Goal: Check status

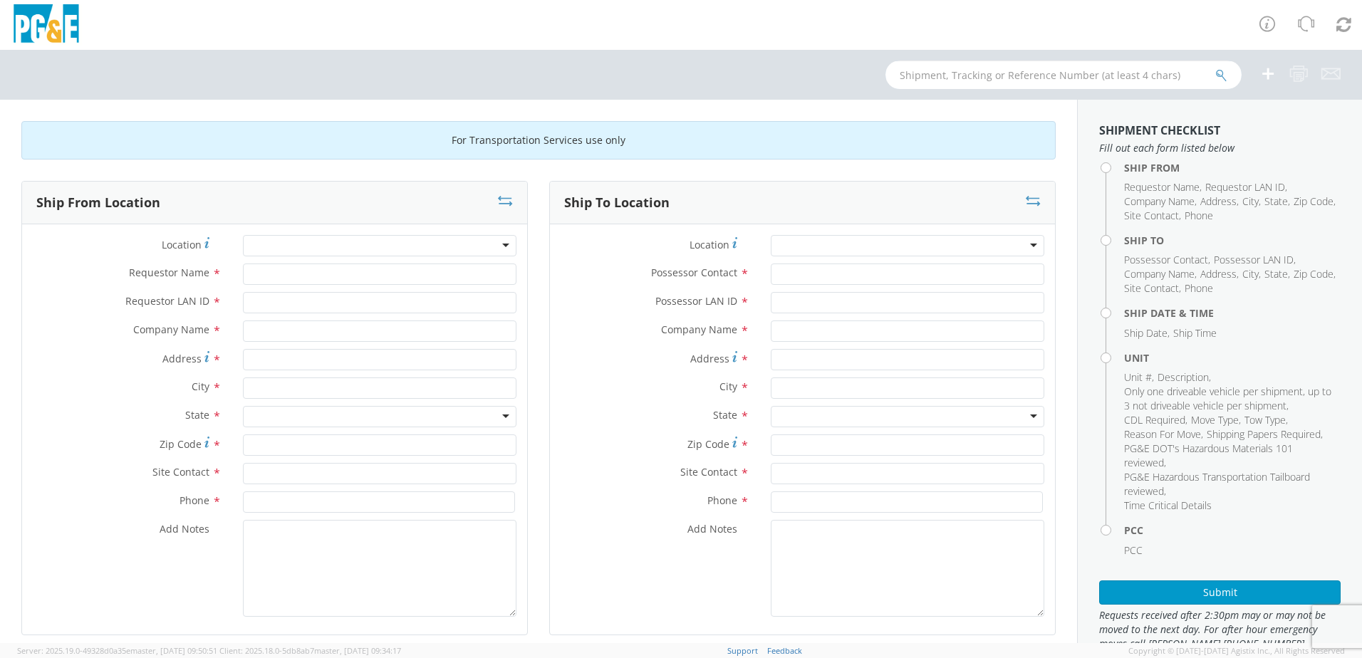
click at [930, 71] on input "text" at bounding box center [1063, 75] width 356 height 28
type input "b26227"
click at [1215, 68] on button "submit" at bounding box center [1221, 76] width 12 height 17
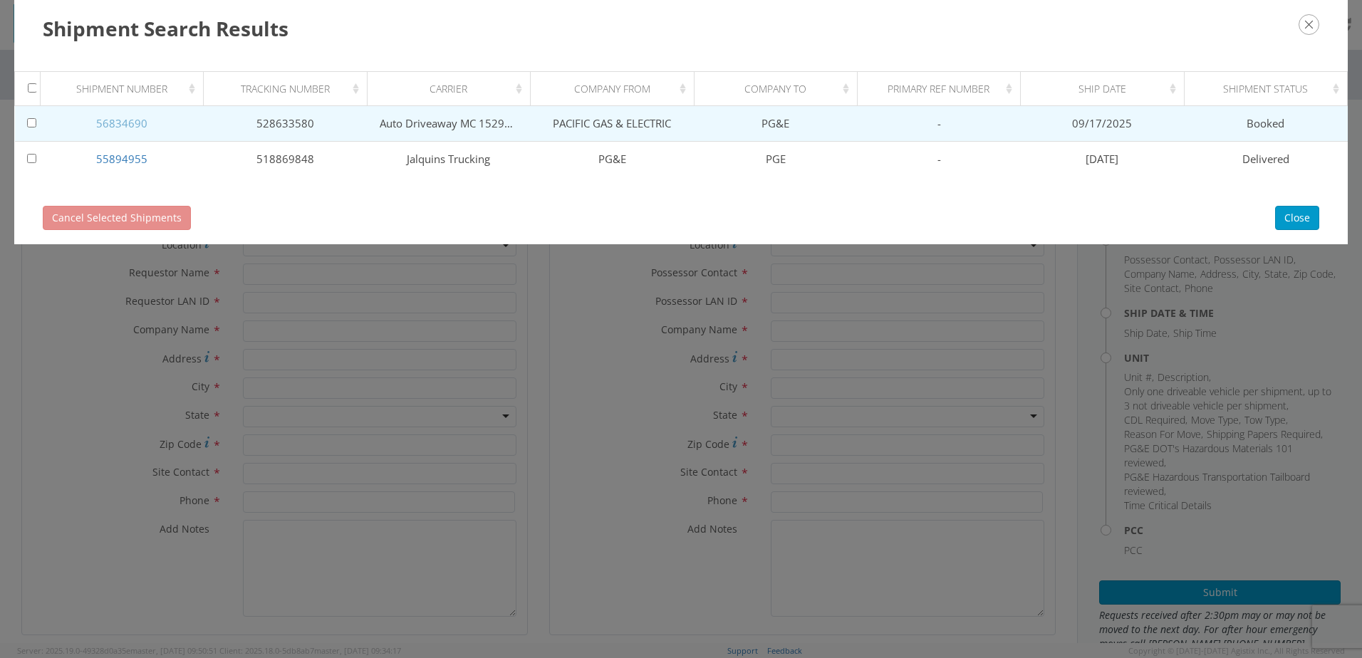
click at [135, 124] on link "56834690" at bounding box center [121, 123] width 51 height 14
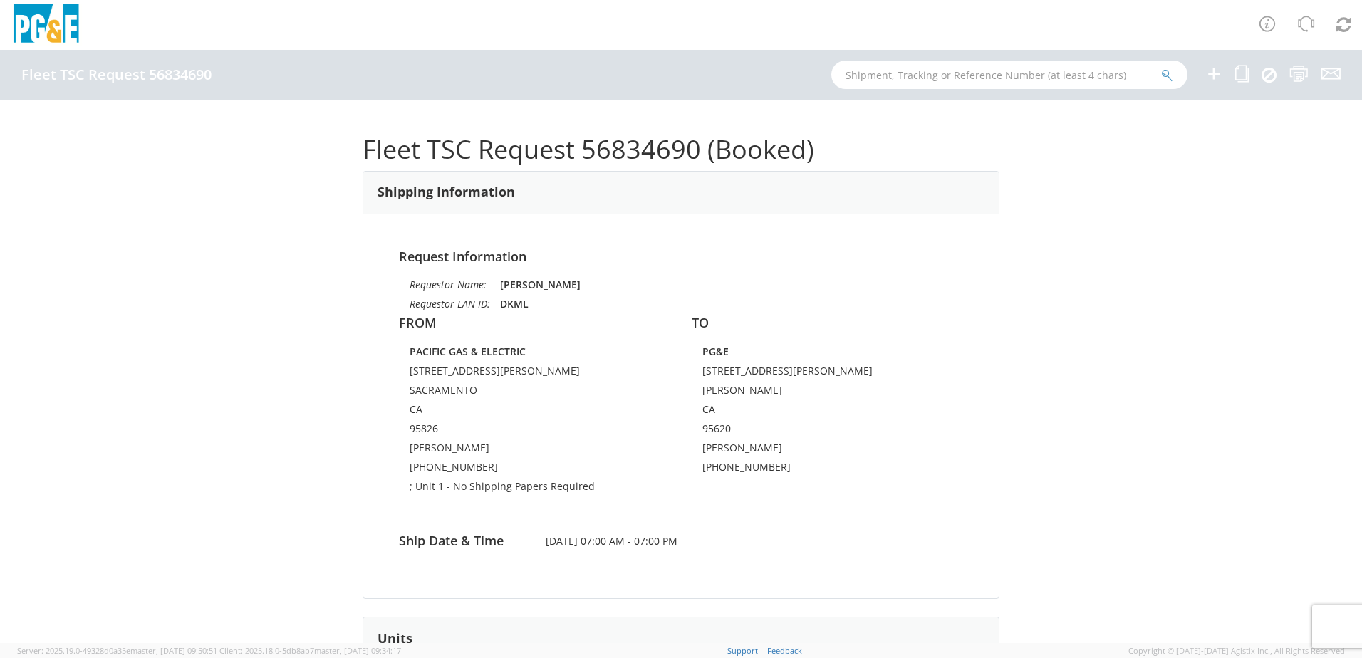
click at [642, 151] on h1 "Fleet TSC Request 56834690 (Booked)" at bounding box center [681, 149] width 637 height 28
click at [642, 150] on h1 "Fleet TSC Request 56834690 (Booked)" at bounding box center [681, 149] width 637 height 28
copy h1 "56834690"
